Goal: Information Seeking & Learning: Learn about a topic

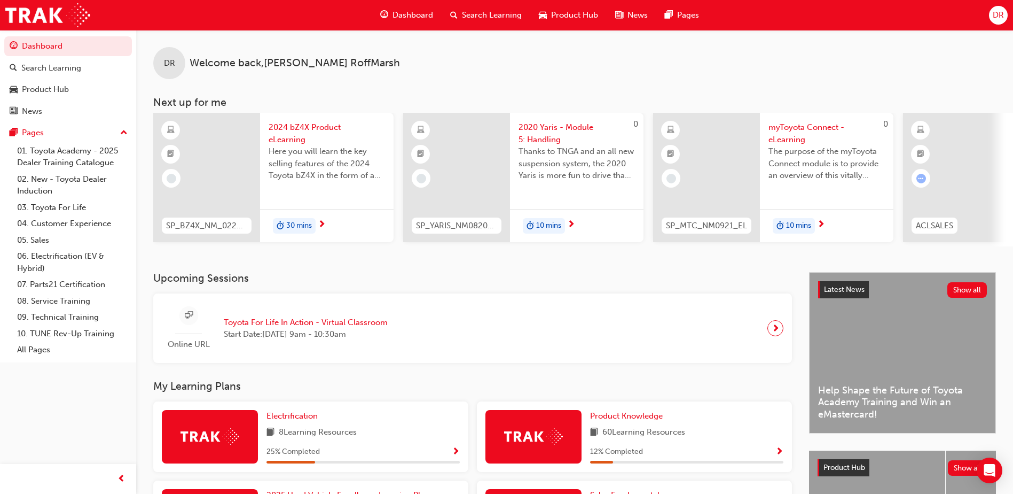
click at [498, 13] on span "Search Learning" at bounding box center [492, 15] width 60 height 12
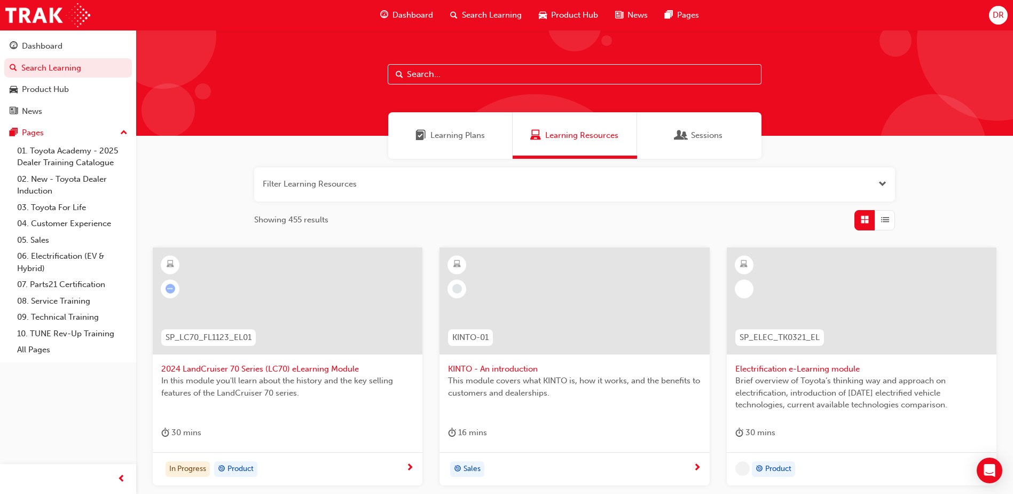
click at [426, 75] on input "text" at bounding box center [575, 74] width 374 height 20
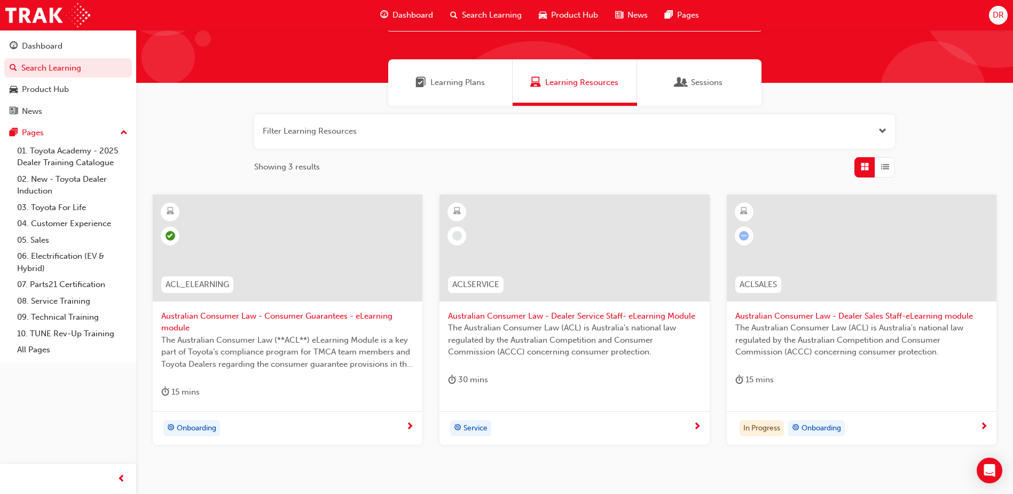
scroll to position [53, 0]
type input "Australian Consumer Law"
click at [259, 393] on div "15 mins" at bounding box center [287, 394] width 253 height 18
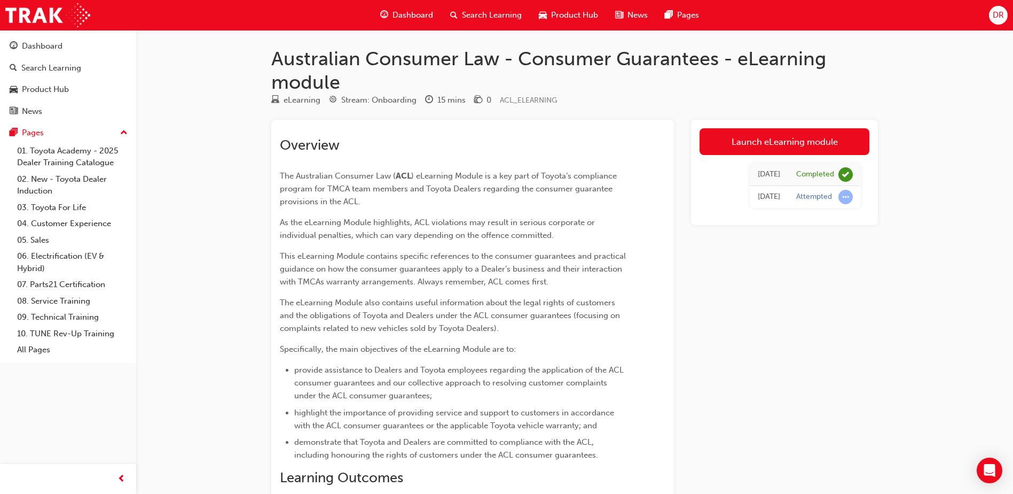
click at [486, 10] on span "Search Learning" at bounding box center [492, 15] width 60 height 12
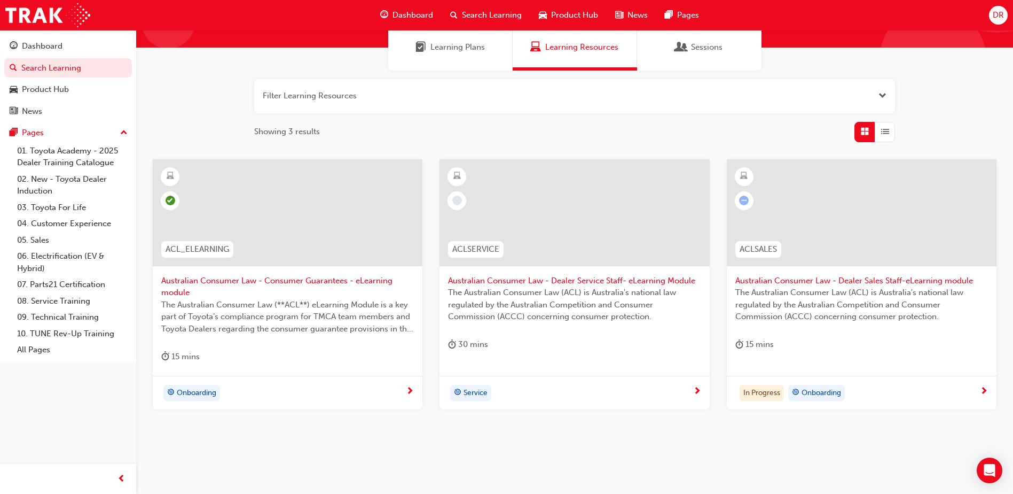
scroll to position [107, 0]
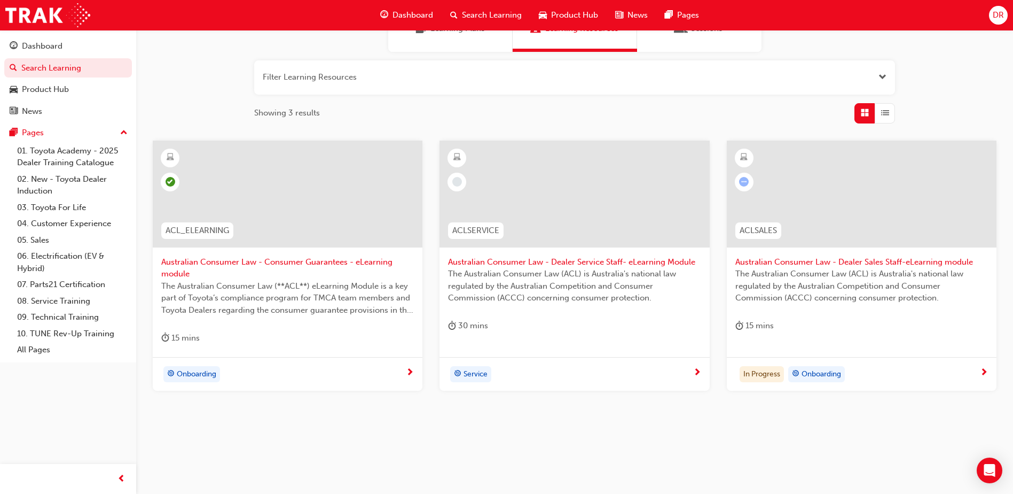
click at [804, 324] on div "15 mins" at bounding box center [861, 328] width 253 height 18
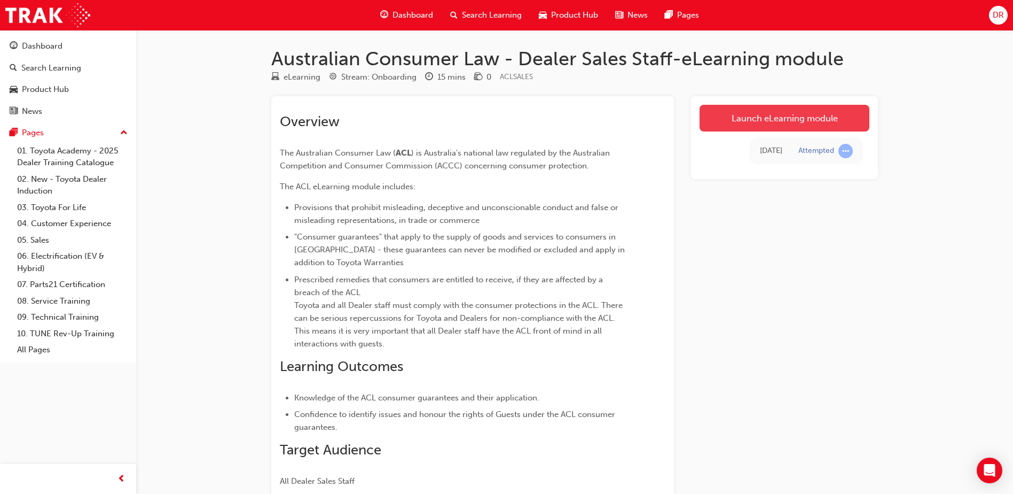
click at [773, 118] on link "Launch eLearning module" at bounding box center [785, 118] width 170 height 27
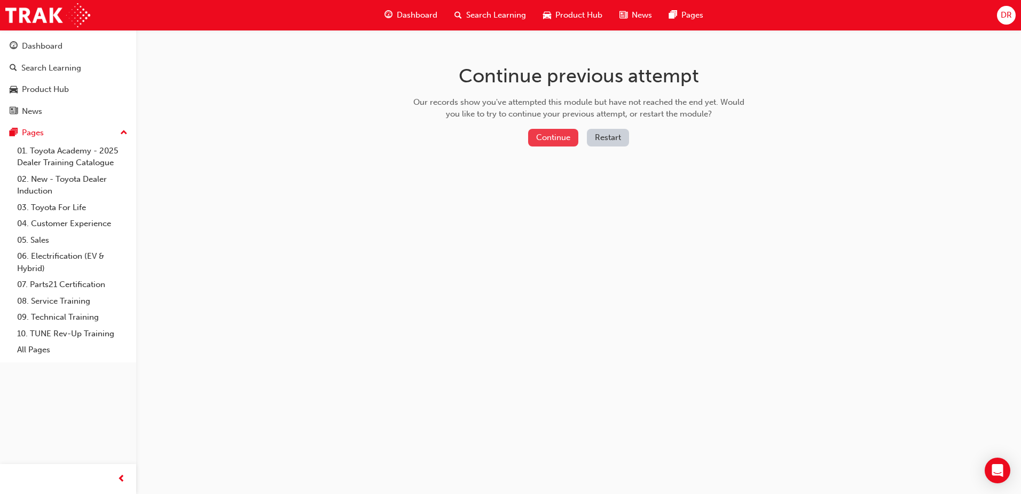
click at [555, 137] on button "Continue" at bounding box center [553, 138] width 50 height 18
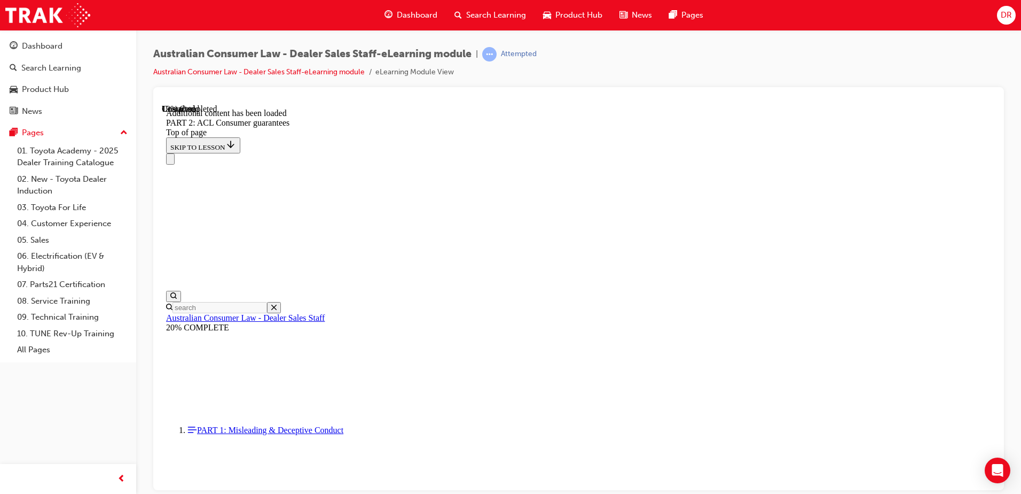
scroll to position [1635, 0]
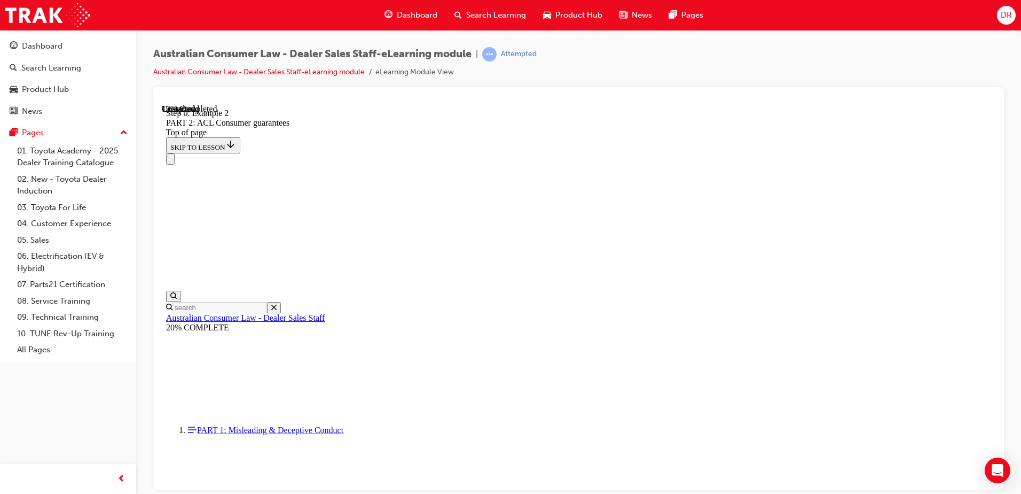
scroll to position [1646, 0]
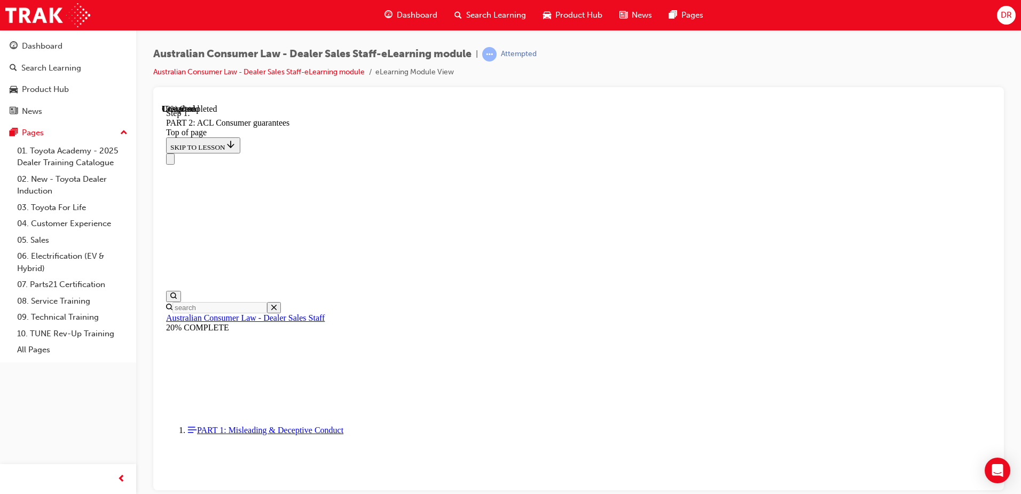
scroll to position [2020, 0]
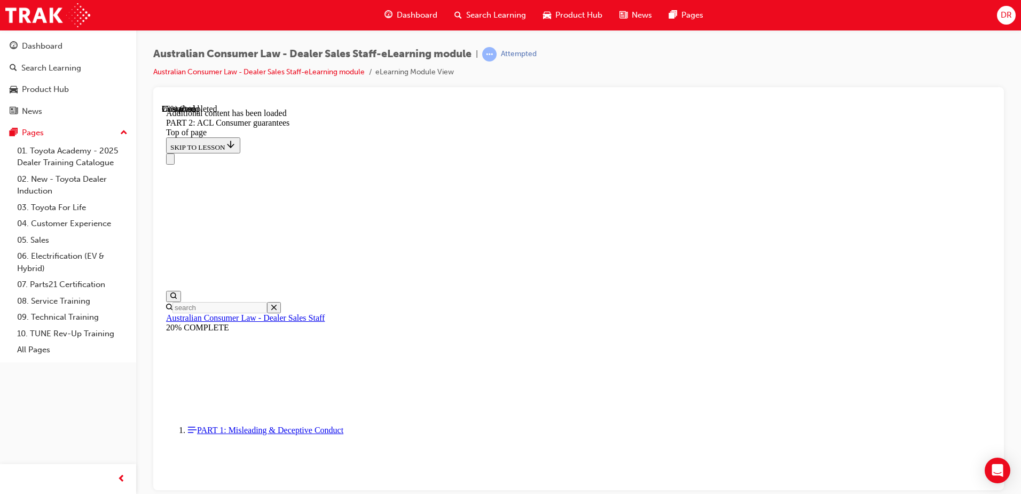
scroll to position [3267, 0]
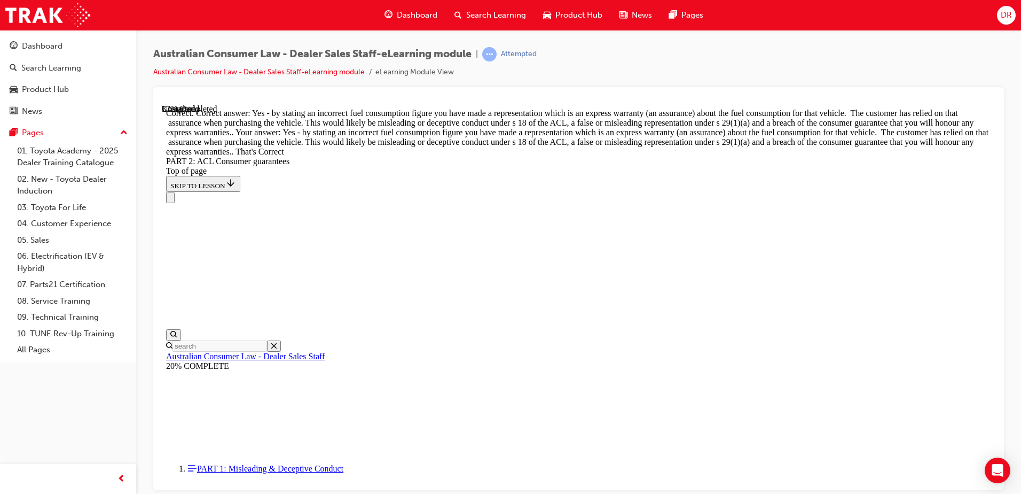
scroll to position [4802, 0]
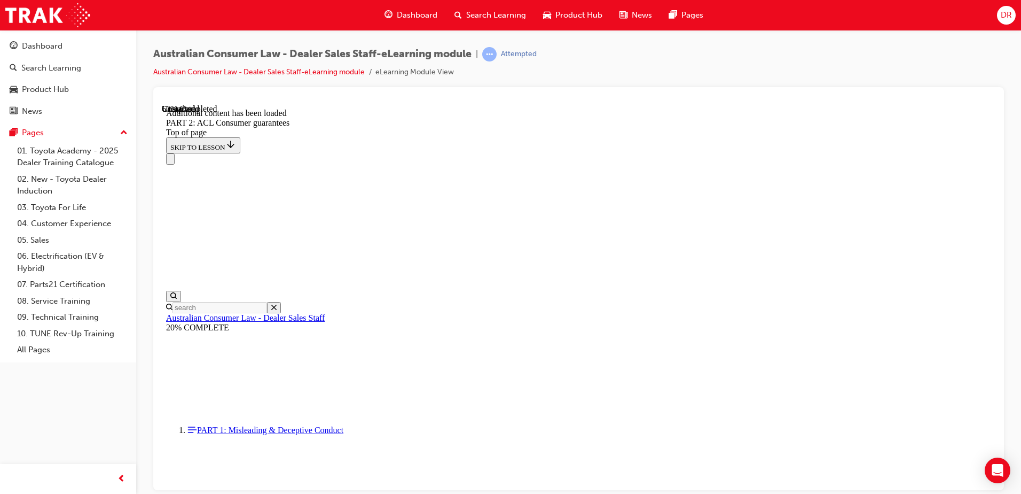
scroll to position [6587, 0]
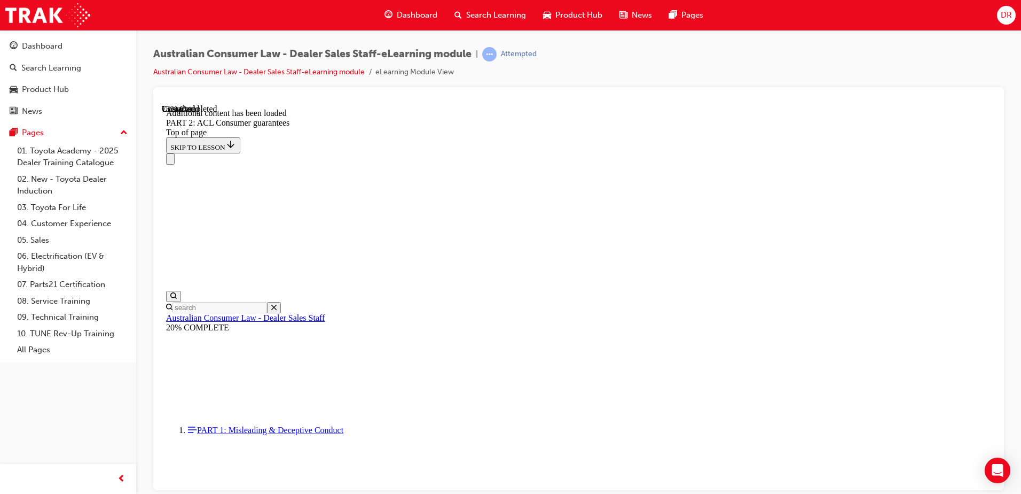
scroll to position [8955, 0]
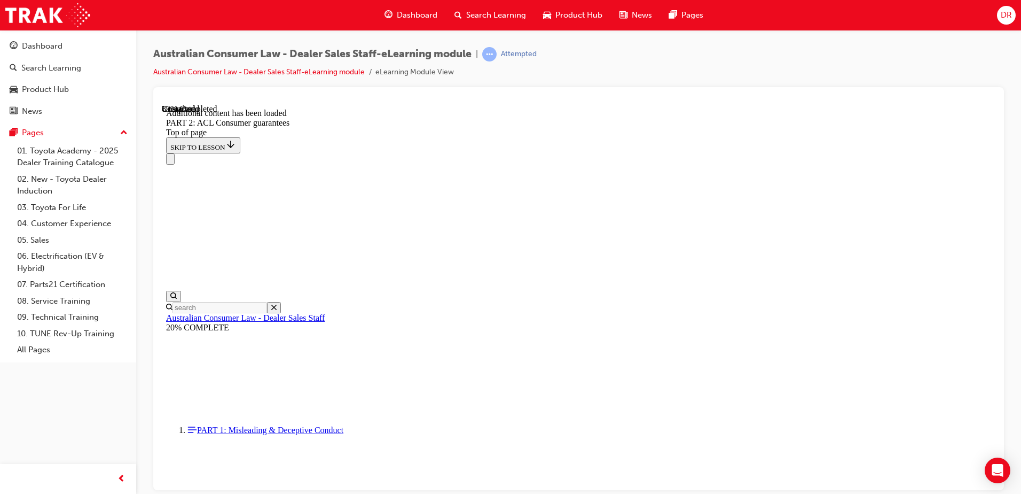
scroll to position [11657, 0]
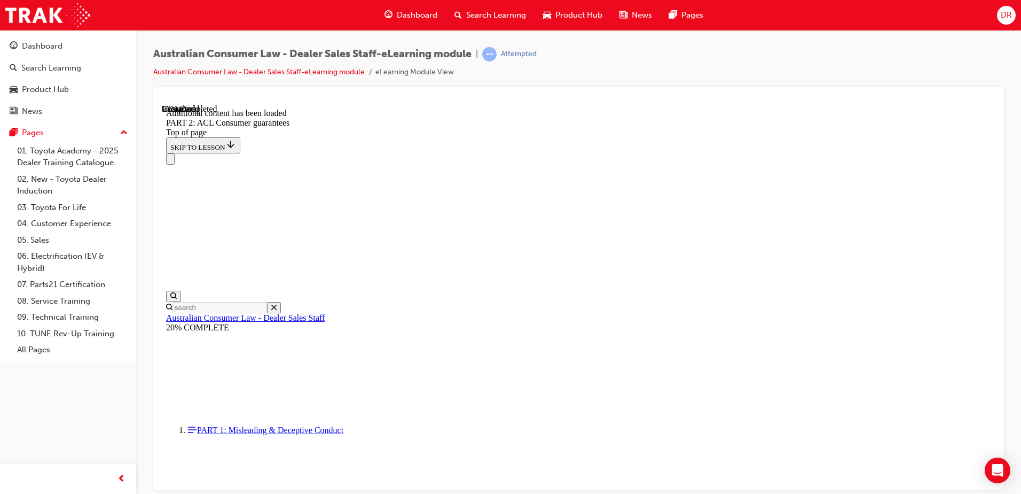
scroll to position [12769, 0]
drag, startPoint x: 495, startPoint y: 299, endPoint x: 510, endPoint y: 331, distance: 34.7
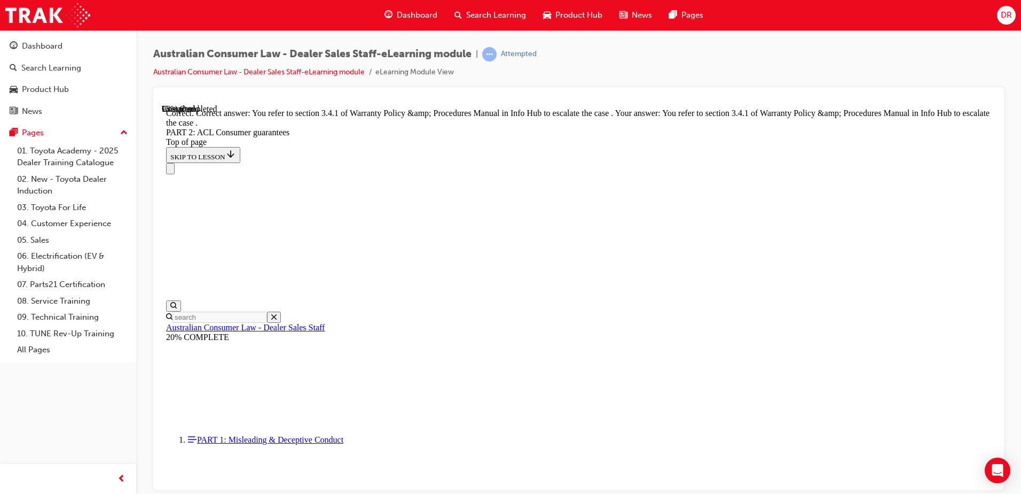
scroll to position [13356, 0]
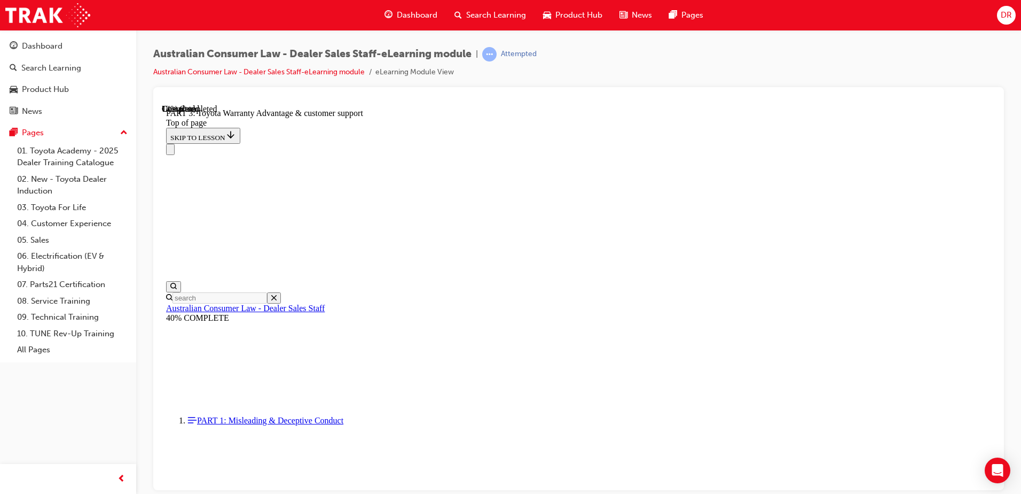
scroll to position [674, 0]
drag, startPoint x: 492, startPoint y: 261, endPoint x: 496, endPoint y: 268, distance: 8.6
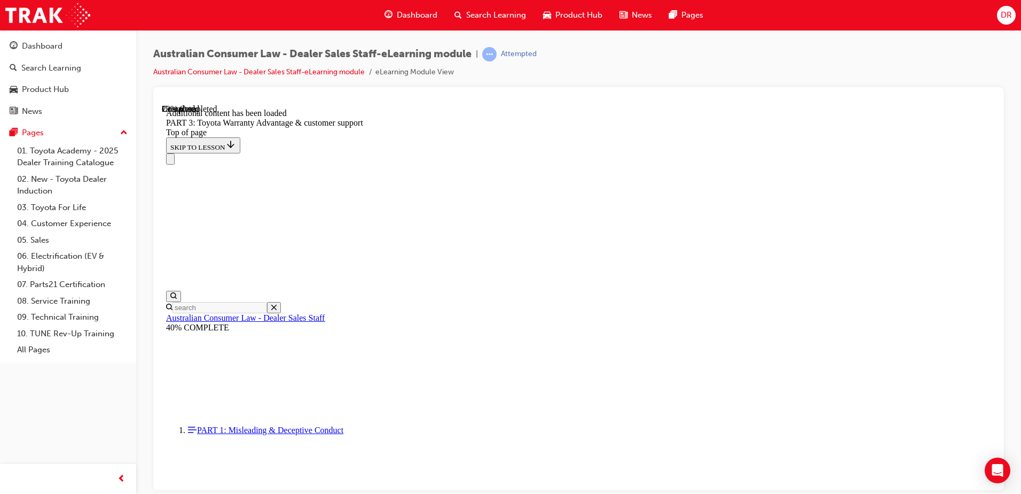
scroll to position [1247, 0]
drag, startPoint x: 492, startPoint y: 295, endPoint x: 499, endPoint y: 304, distance: 11.9
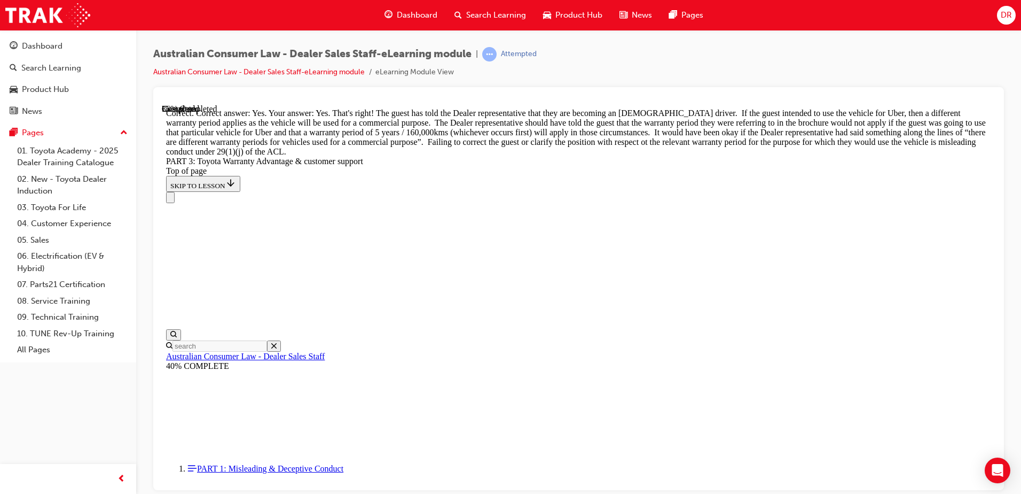
scroll to position [1609, 0]
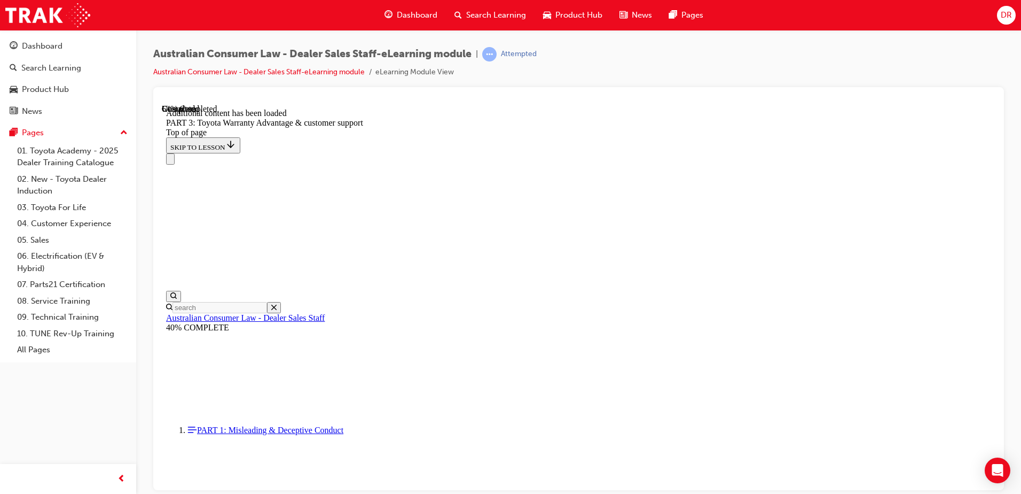
scroll to position [2843, 0]
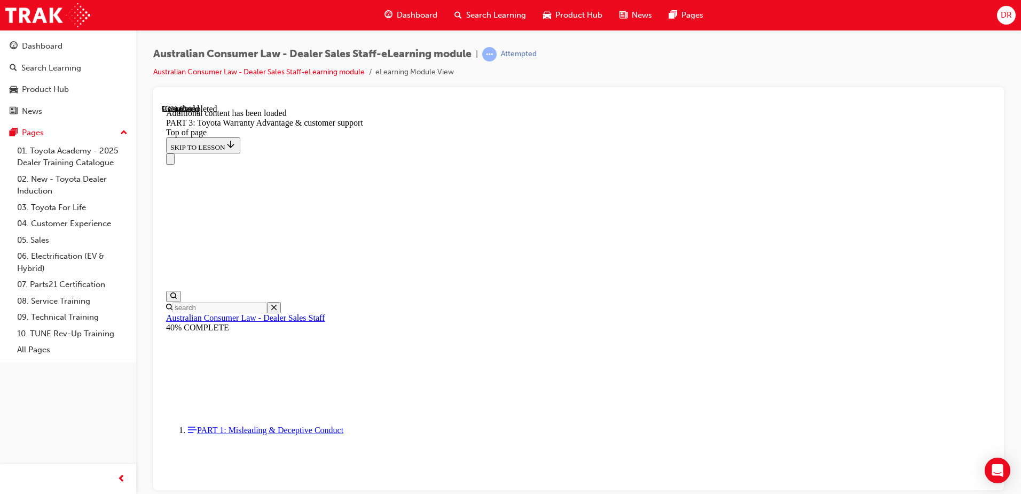
scroll to position [3392, 0]
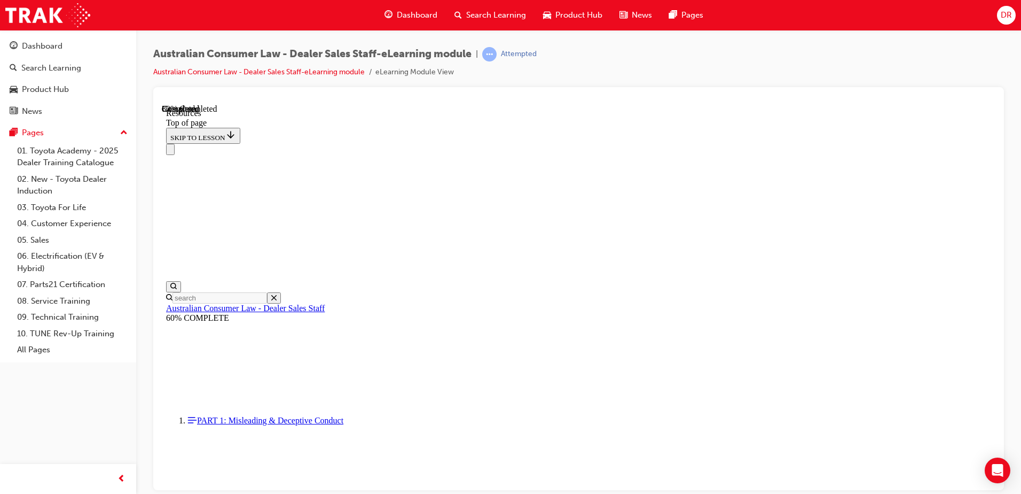
scroll to position [540, 0]
